Goal: Task Accomplishment & Management: Manage account settings

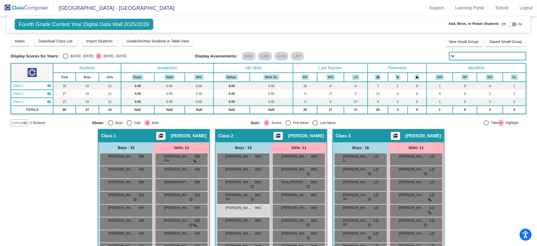
click at [29, 7] on img at bounding box center [26, 8] width 53 height 16
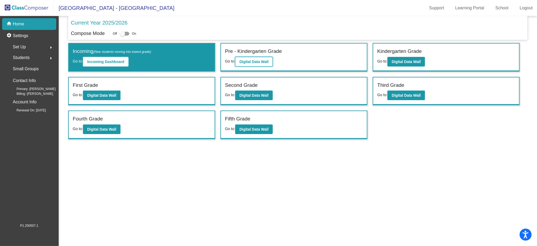
click at [264, 61] on b "Digital Data Wall" at bounding box center [254, 62] width 29 height 4
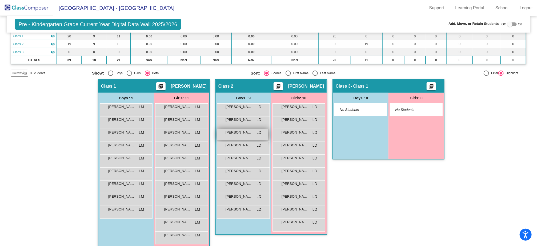
scroll to position [54, 0]
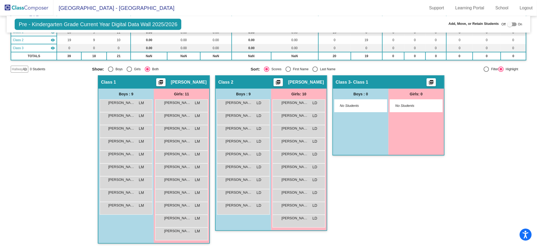
click at [31, 11] on img at bounding box center [26, 8] width 53 height 16
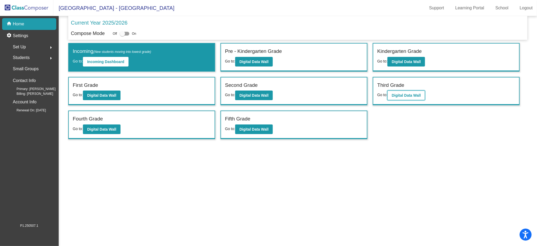
click at [401, 95] on b "Digital Data Wall" at bounding box center [406, 95] width 29 height 4
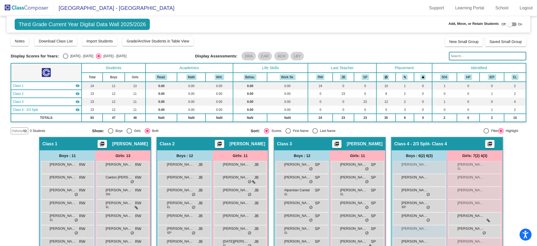
click at [494, 57] on input "text" at bounding box center [487, 56] width 77 height 9
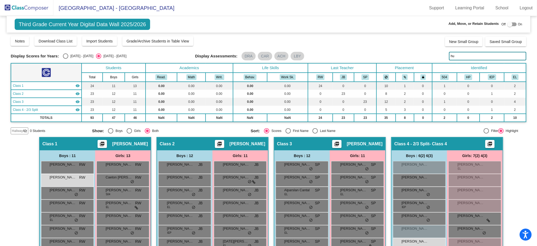
type input "hu"
click at [21, 9] on img at bounding box center [26, 8] width 53 height 16
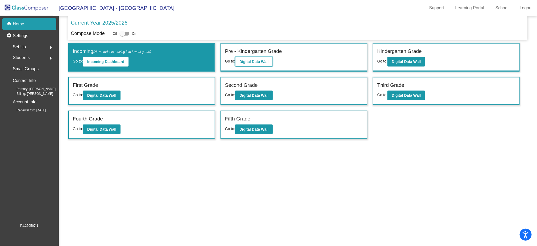
click at [261, 60] on b "Digital Data Wall" at bounding box center [254, 62] width 29 height 4
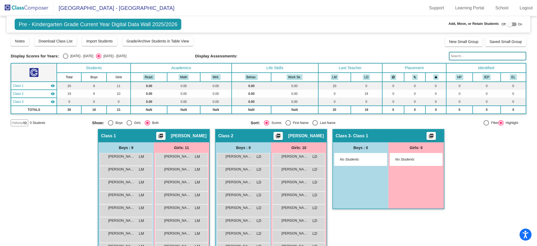
click at [15, 11] on img at bounding box center [26, 8] width 53 height 16
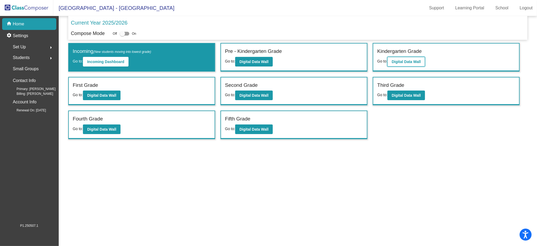
click at [412, 58] on button "Digital Data Wall" at bounding box center [407, 62] width 38 height 10
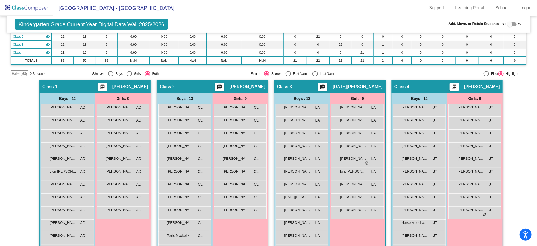
scroll to position [89, 0]
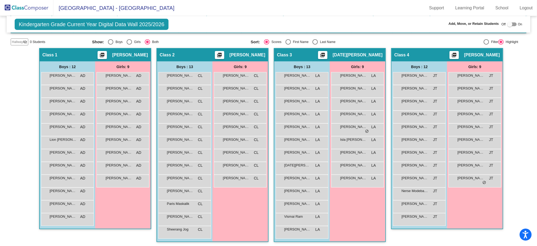
drag, startPoint x: 21, startPoint y: 10, endPoint x: 25, endPoint y: 14, distance: 5.8
click at [22, 10] on img at bounding box center [26, 8] width 53 height 16
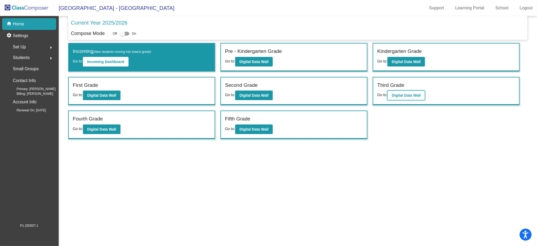
click at [421, 95] on b "Digital Data Wall" at bounding box center [406, 95] width 29 height 4
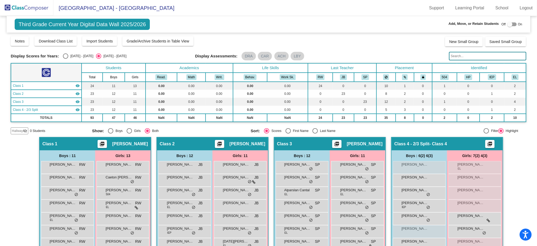
click at [469, 57] on input "text" at bounding box center [487, 56] width 77 height 9
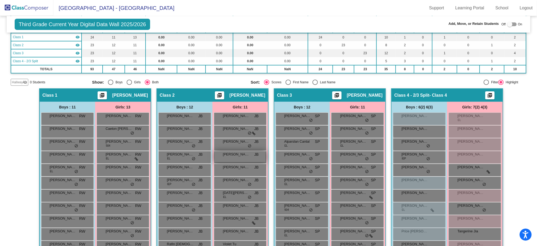
scroll to position [52, 0]
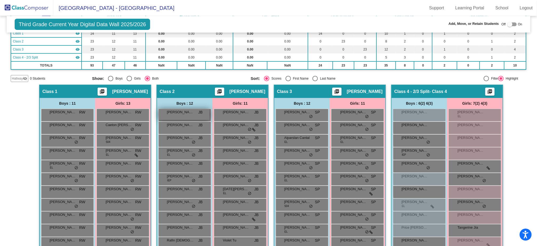
type input "sed"
click at [190, 116] on div "[PERSON_NAME] JB lock do_not_disturb_alt" at bounding box center [184, 114] width 51 height 11
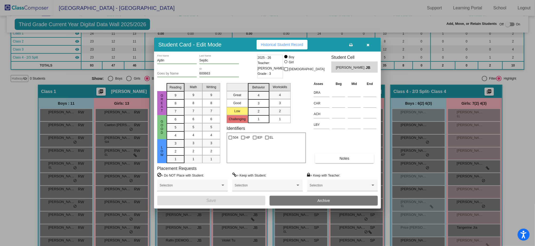
click at [299, 201] on button "Archive" at bounding box center [323, 201] width 108 height 10
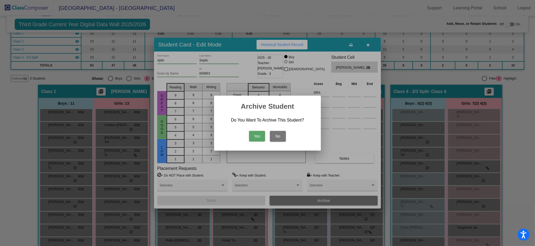
click at [258, 137] on button "Yes" at bounding box center [257, 136] width 16 height 11
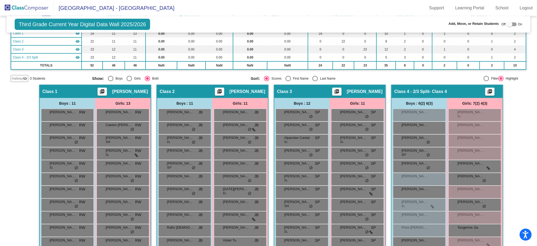
click at [16, 3] on img at bounding box center [26, 8] width 53 height 16
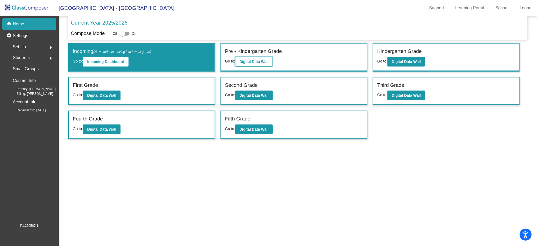
click at [256, 62] on b "Digital Data Wall" at bounding box center [254, 62] width 29 height 4
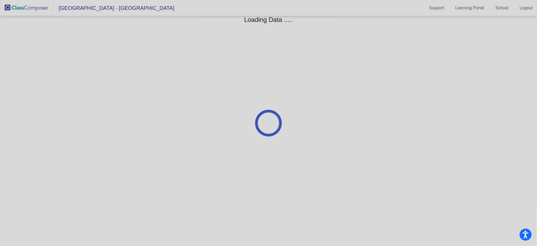
click at [13, 11] on div at bounding box center [268, 123] width 537 height 246
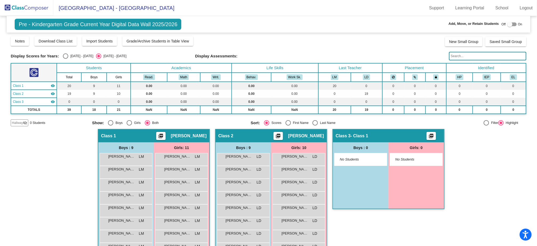
drag, startPoint x: 19, startPoint y: 9, endPoint x: 41, endPoint y: 14, distance: 22.7
click at [19, 9] on img at bounding box center [26, 8] width 53 height 16
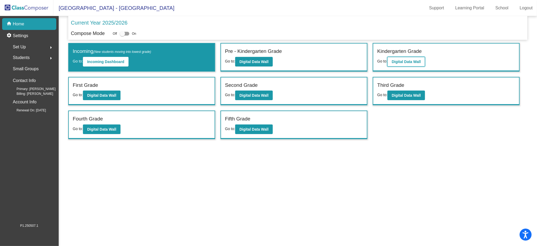
click at [397, 62] on b "Digital Data Wall" at bounding box center [406, 62] width 29 height 4
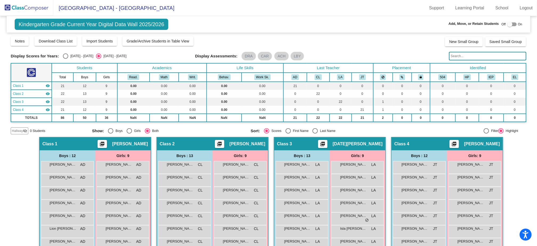
click at [468, 56] on input "text" at bounding box center [487, 56] width 77 height 9
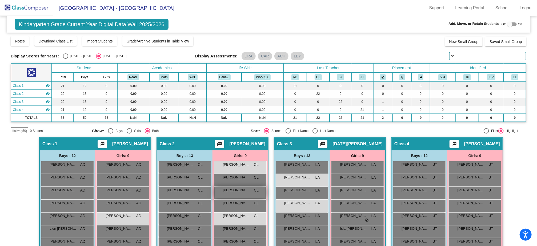
scroll to position [3, 0]
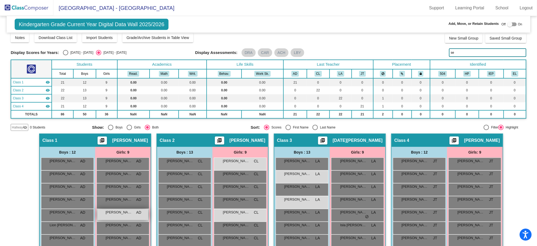
type input "se"
click at [126, 215] on div "[PERSON_NAME] AD lock do_not_disturb_alt" at bounding box center [122, 214] width 51 height 11
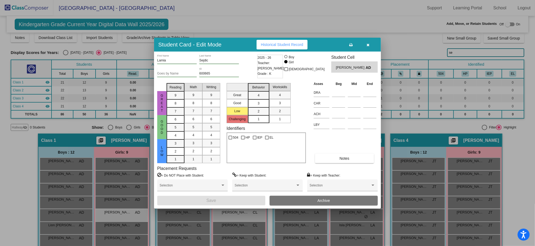
click at [303, 199] on button "Archive" at bounding box center [323, 201] width 108 height 10
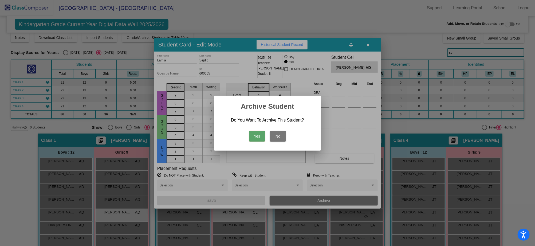
click at [252, 137] on button "Yes" at bounding box center [257, 136] width 16 height 11
